Goal: Task Accomplishment & Management: Manage account settings

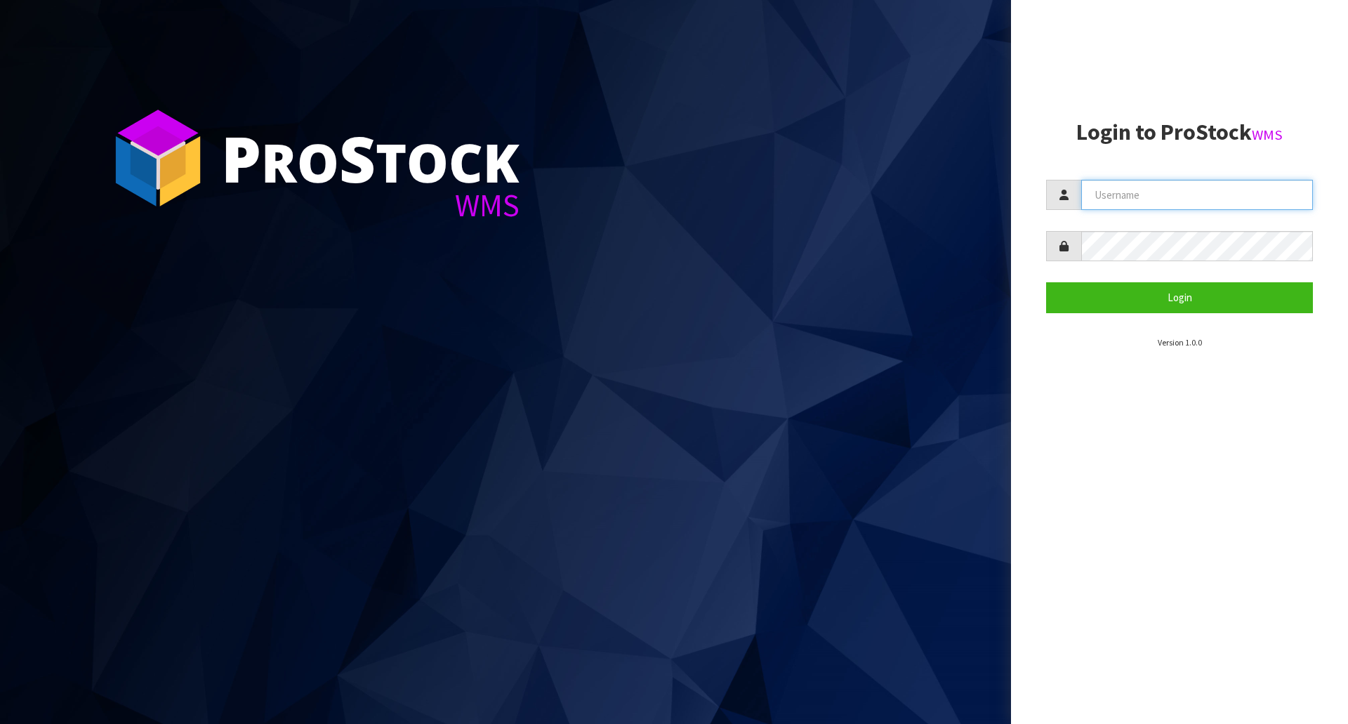
type input "[EMAIL_ADDRESS][DOMAIN_NAME]"
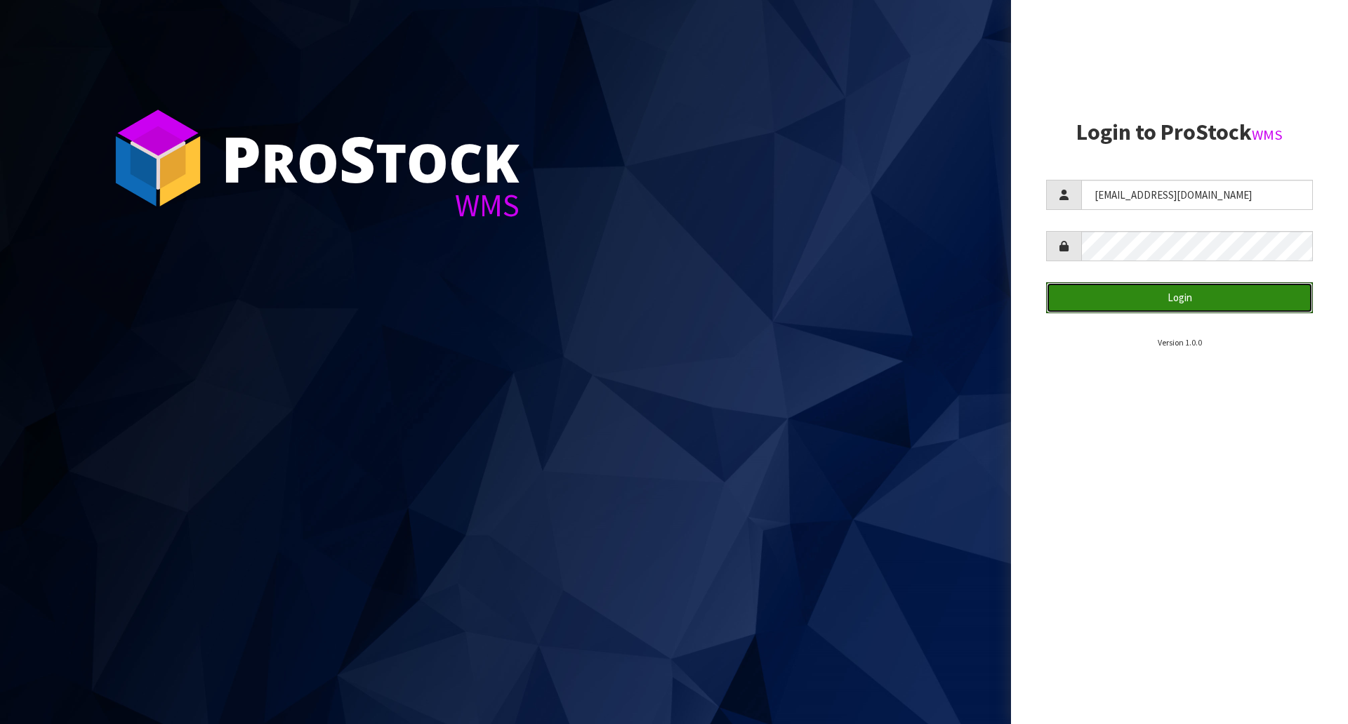
click at [1177, 293] on button "Login" at bounding box center [1179, 297] width 267 height 30
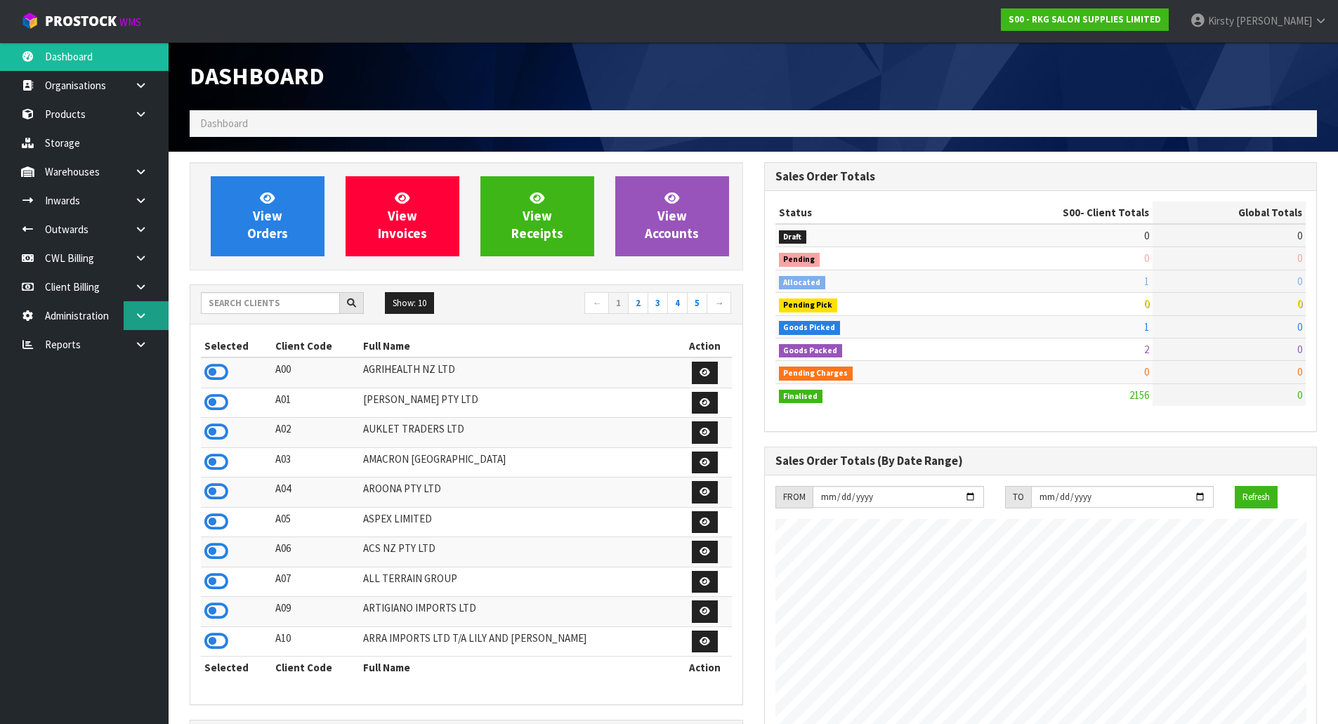
scroll to position [1064, 574]
click at [147, 229] on link at bounding box center [146, 229] width 45 height 29
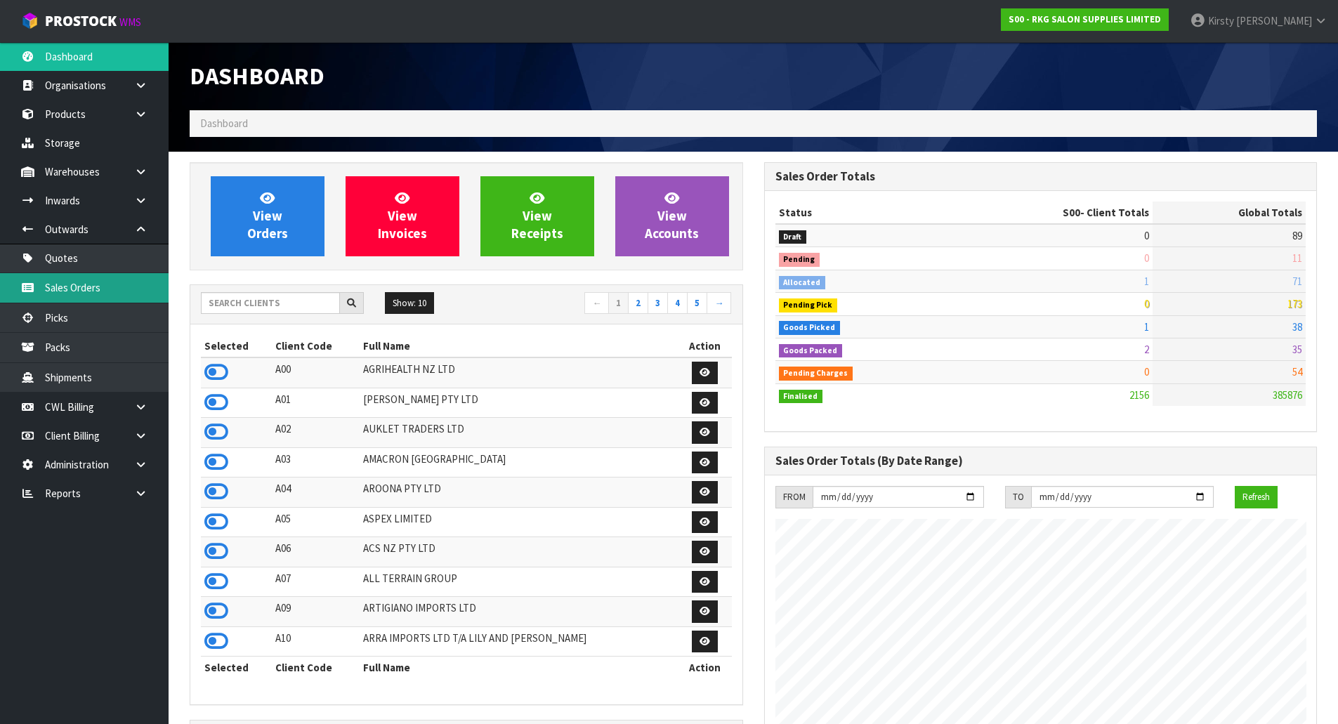
click at [87, 288] on link "Sales Orders" at bounding box center [84, 287] width 169 height 29
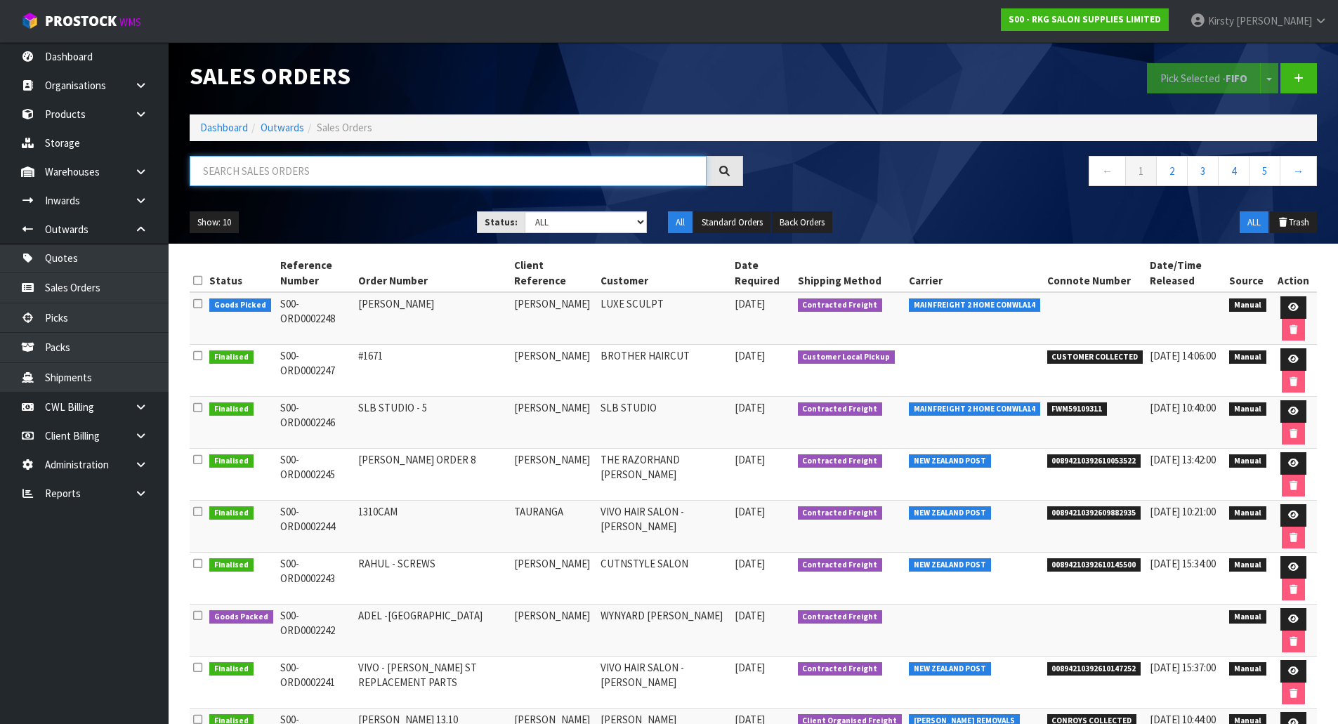
click at [260, 169] on input "text" at bounding box center [448, 171] width 517 height 30
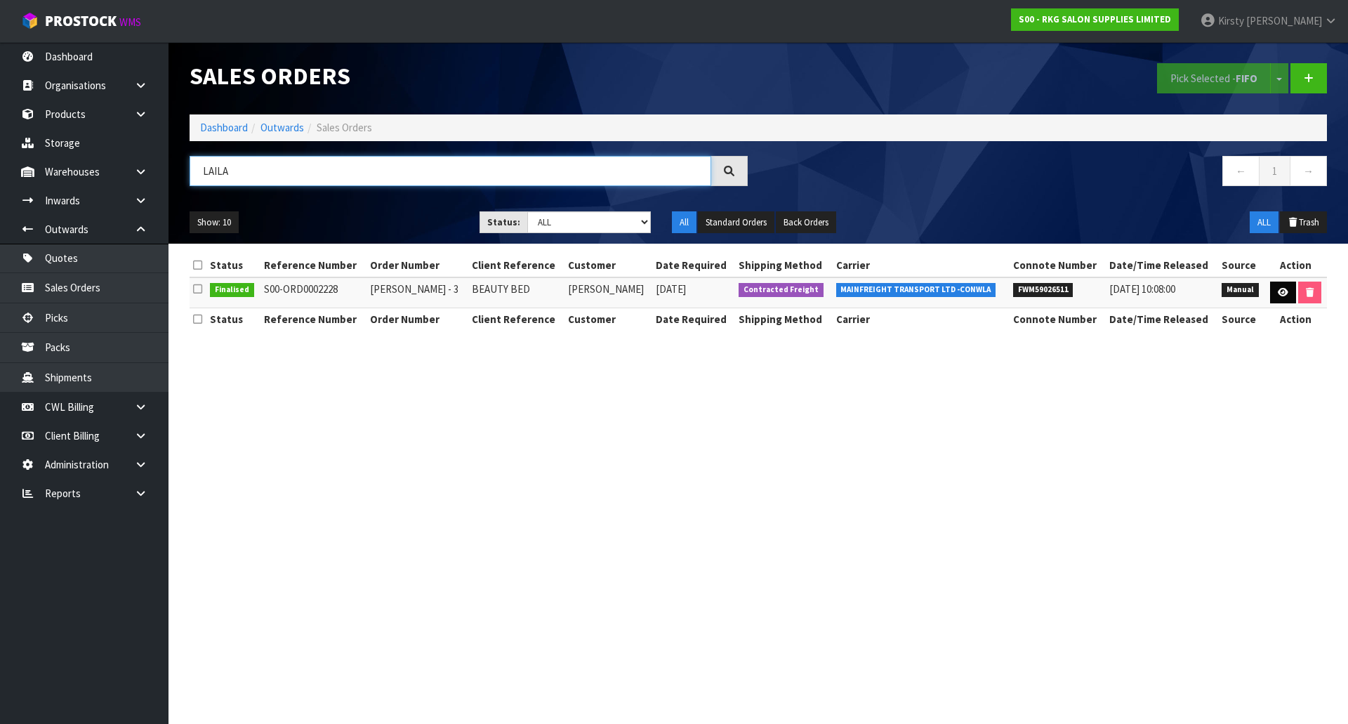
type input "LAILA"
click at [1286, 287] on link at bounding box center [1283, 293] width 26 height 22
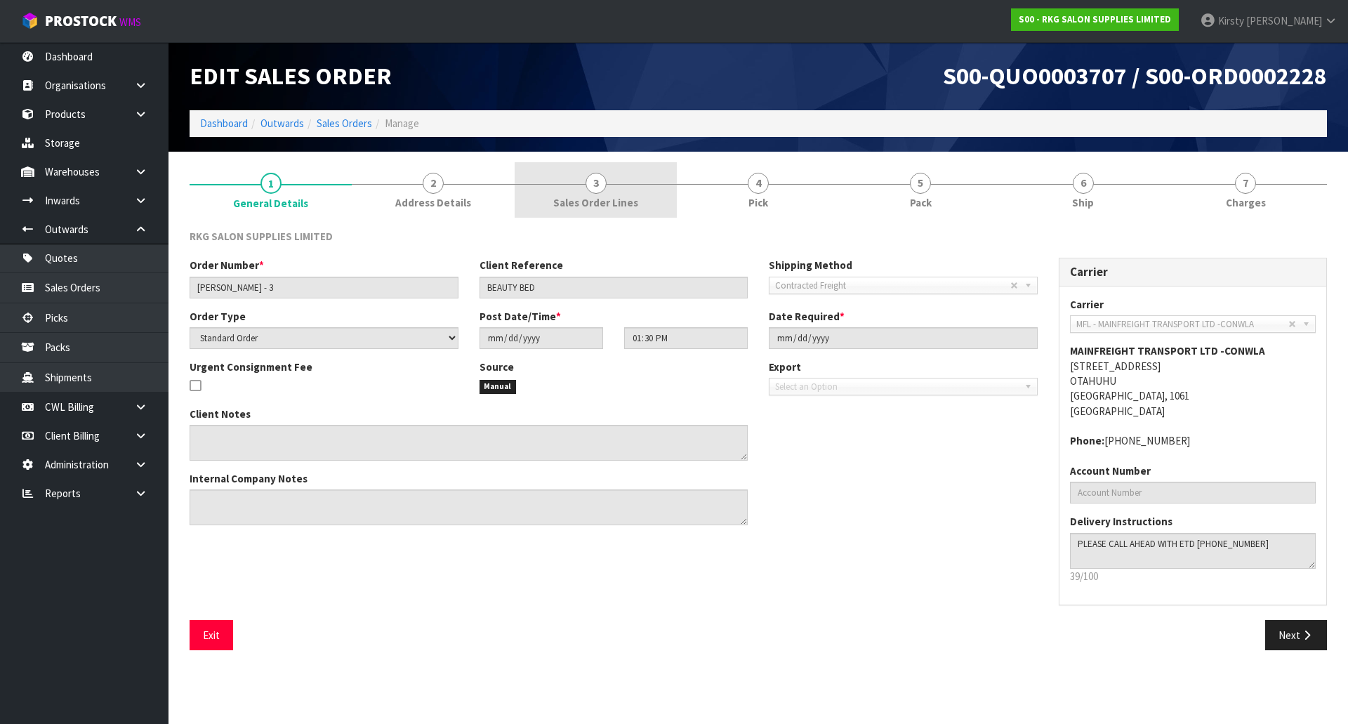
click at [606, 191] on link "3 Sales Order Lines" at bounding box center [596, 189] width 162 height 55
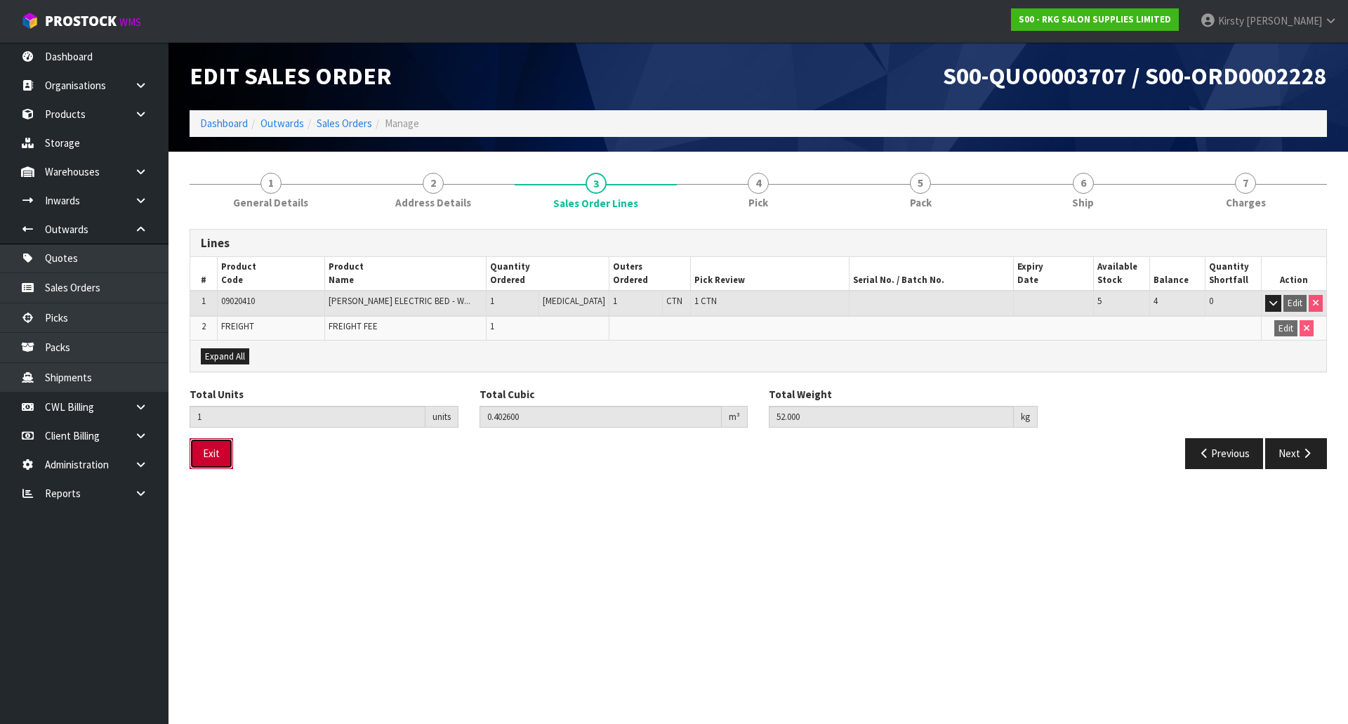
click at [211, 455] on button "Exit" at bounding box center [212, 453] width 44 height 30
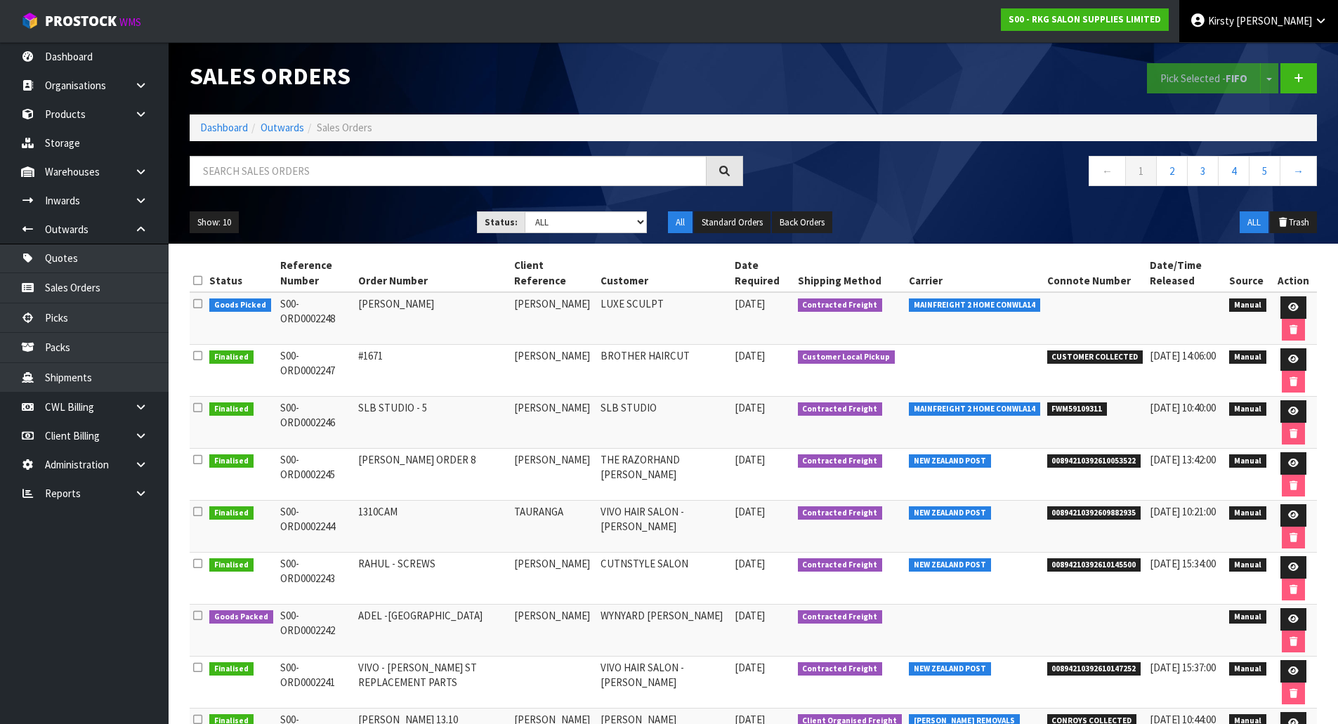
click at [1234, 20] on span "Kirsty" at bounding box center [1221, 20] width 26 height 13
click at [1269, 53] on link "Logout" at bounding box center [1281, 55] width 111 height 19
